Goal: Find specific page/section: Find specific page/section

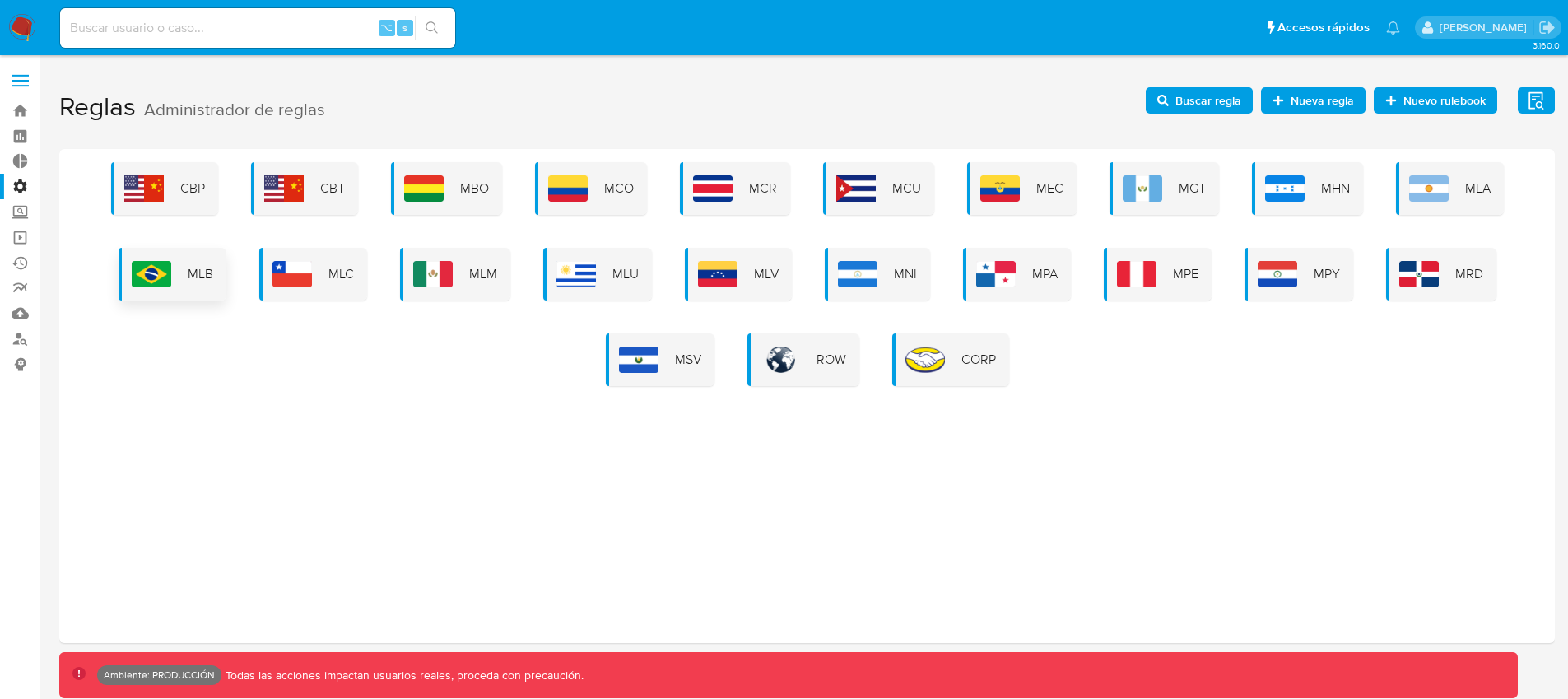
click at [158, 270] on img at bounding box center [151, 274] width 39 height 27
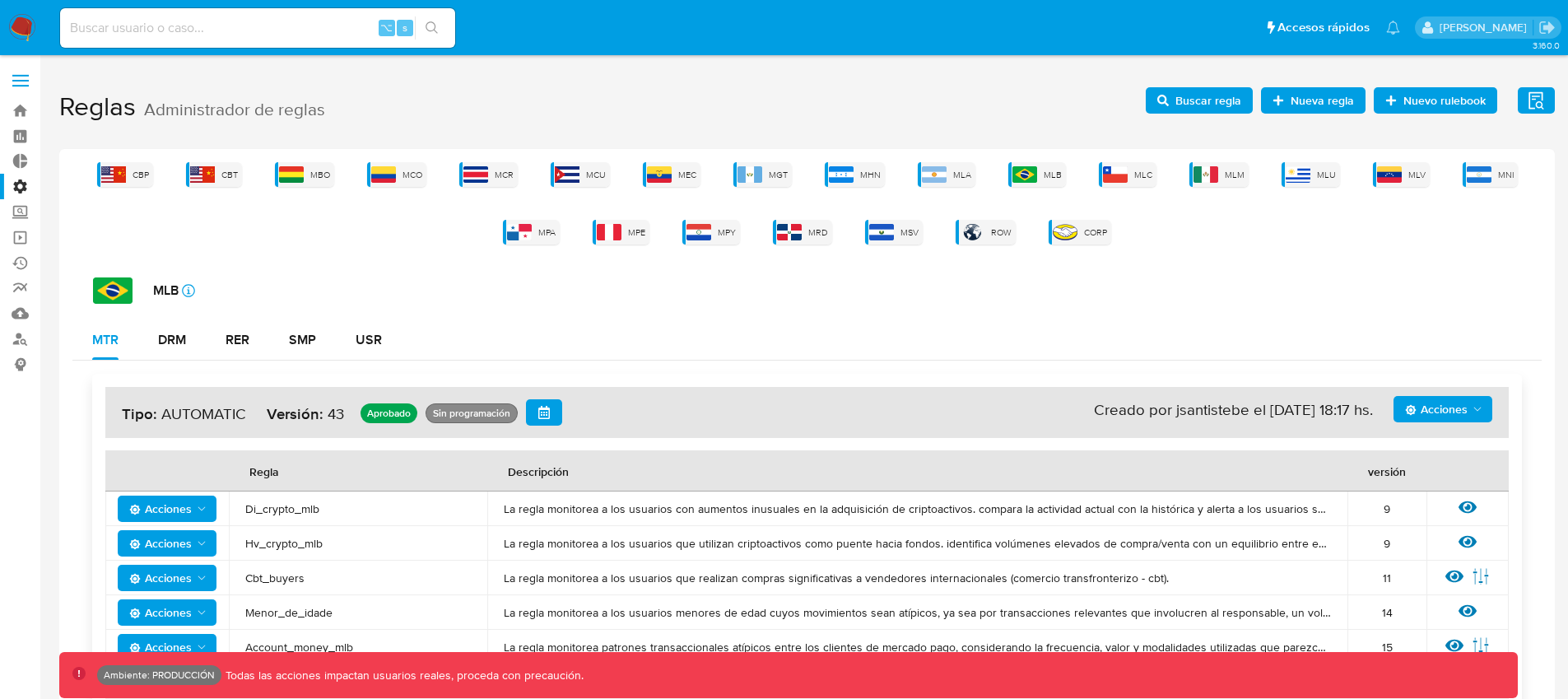
click at [1207, 107] on span "Buscar regla" at bounding box center [1208, 101] width 66 height 27
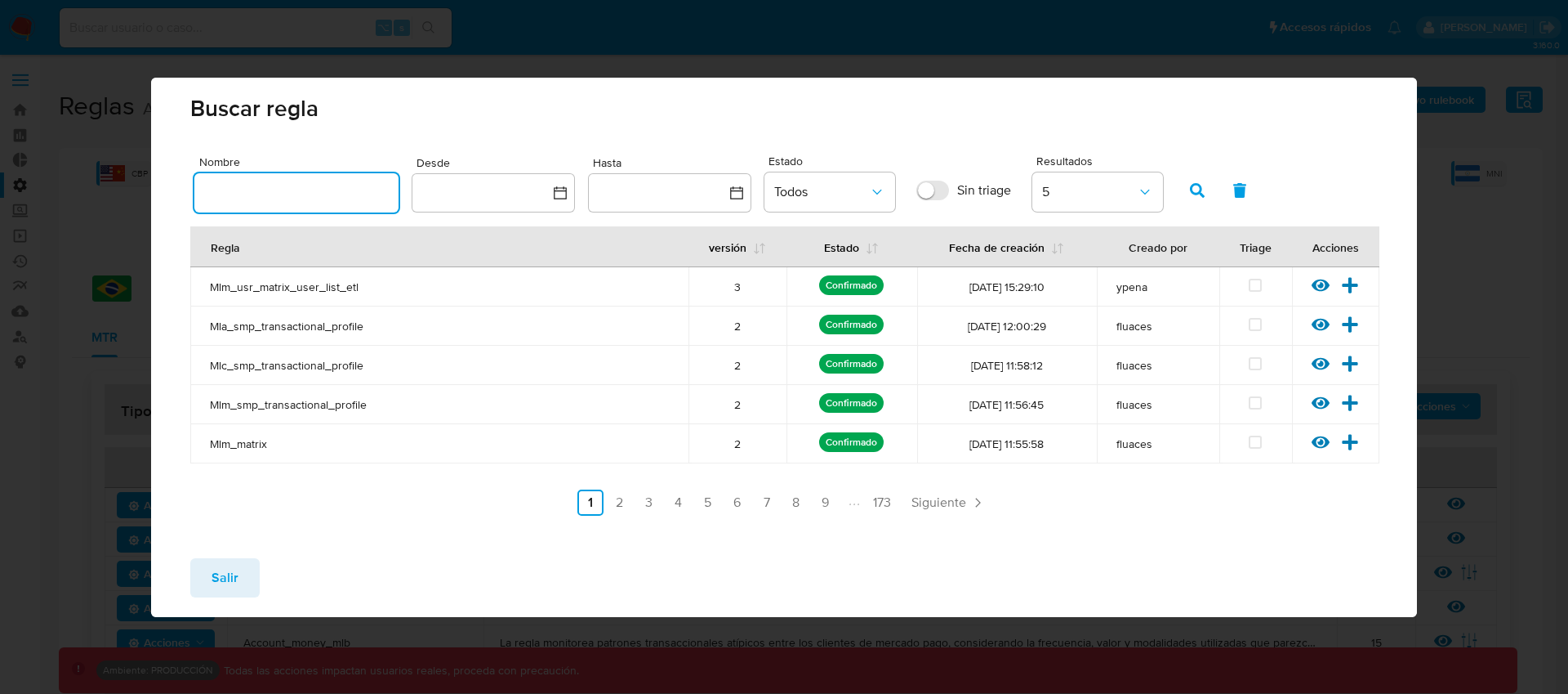
click at [323, 202] on input "text" at bounding box center [296, 193] width 204 height 22
type input "pj_faturamento"
click at [1183, 190] on button "button" at bounding box center [1197, 190] width 42 height 39
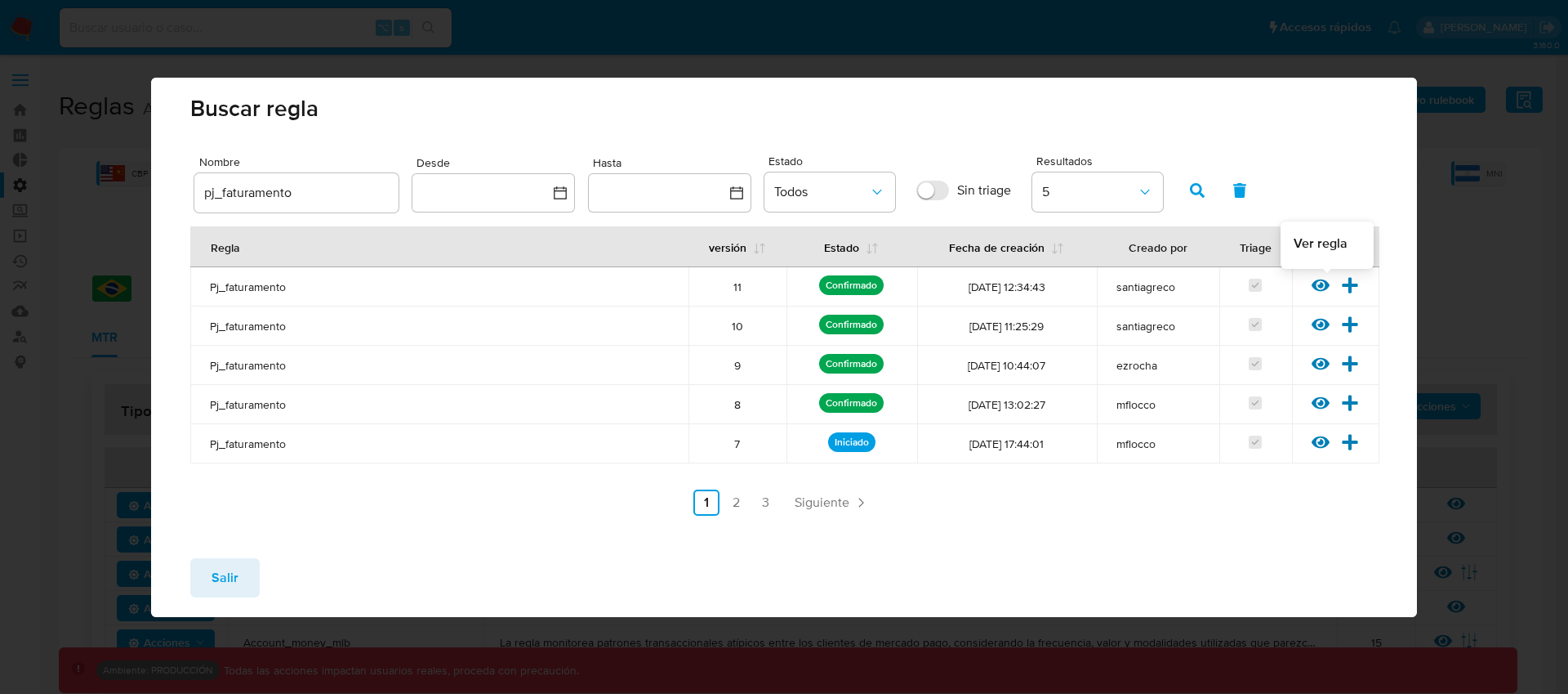
click at [1325, 285] on icon at bounding box center [1320, 285] width 18 height 18
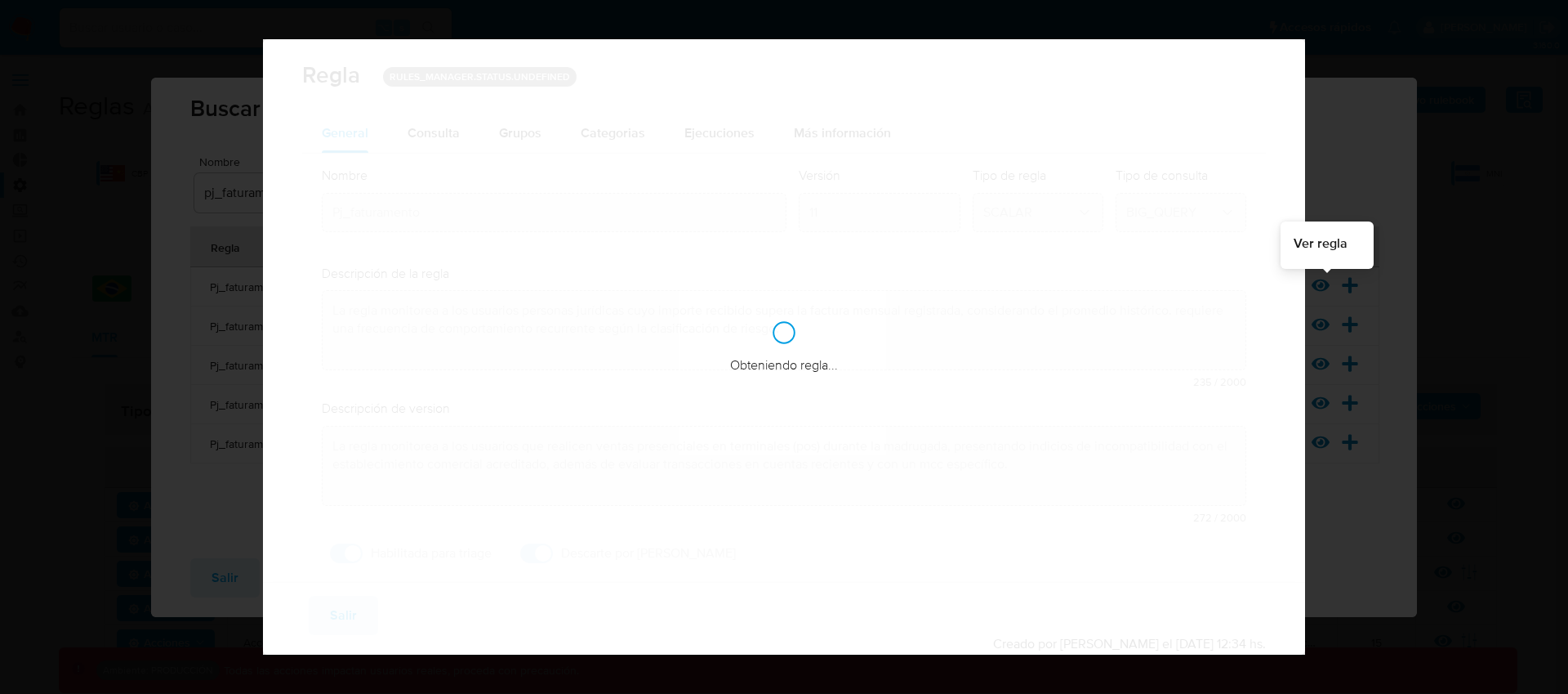
checkbox input "true"
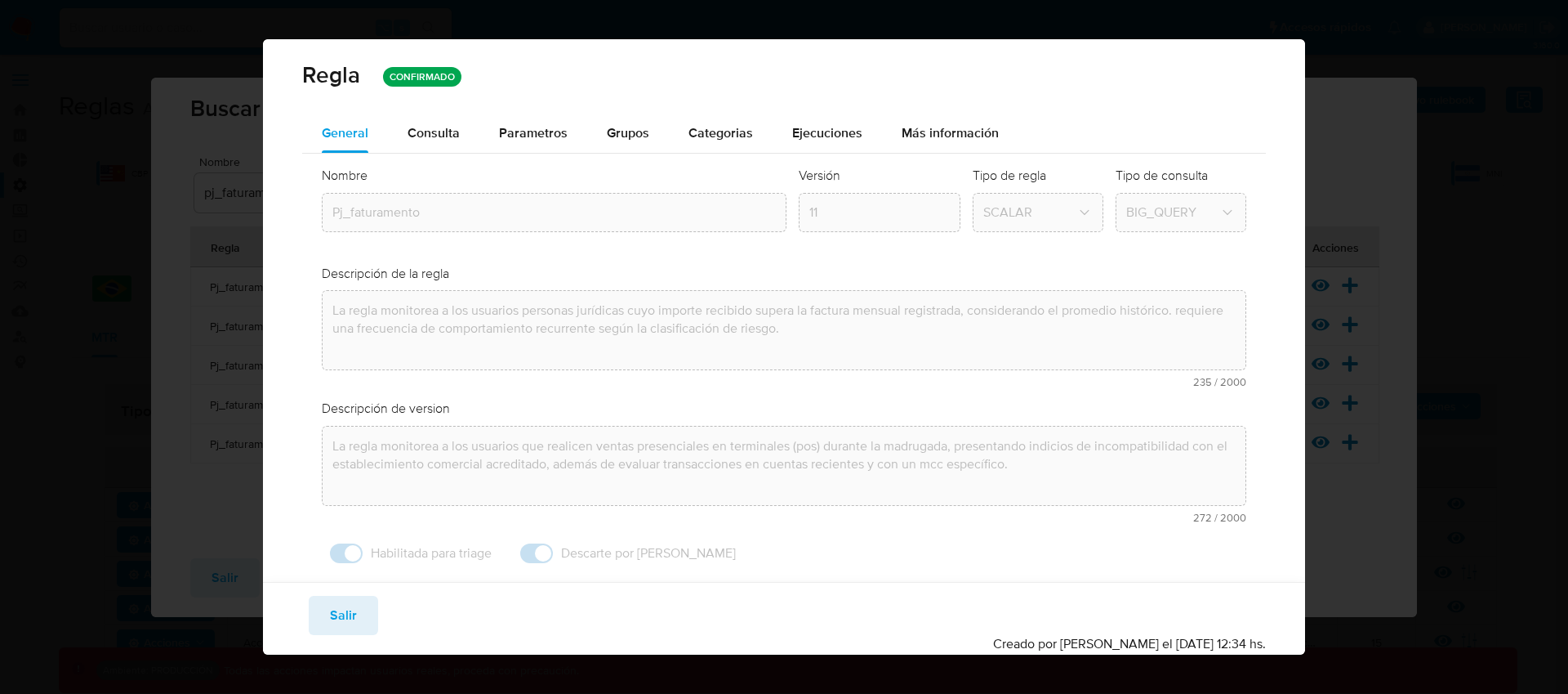
click at [1051, 60] on div "Regla CONFIRMADO" at bounding box center [784, 75] width 964 height 31
